Goal: Navigation & Orientation: Find specific page/section

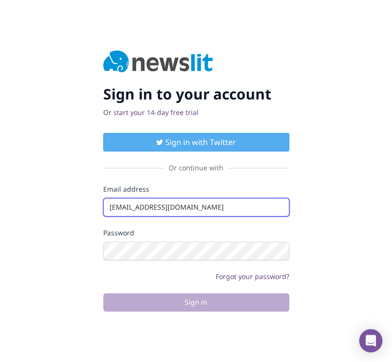
type input "[EMAIL_ADDRESS][DOMAIN_NAME]"
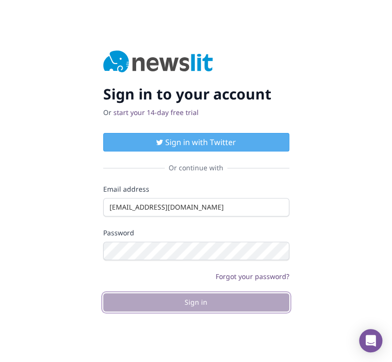
click at [196, 302] on button "Sign in" at bounding box center [196, 302] width 186 height 18
